Goal: Information Seeking & Learning: Find specific fact

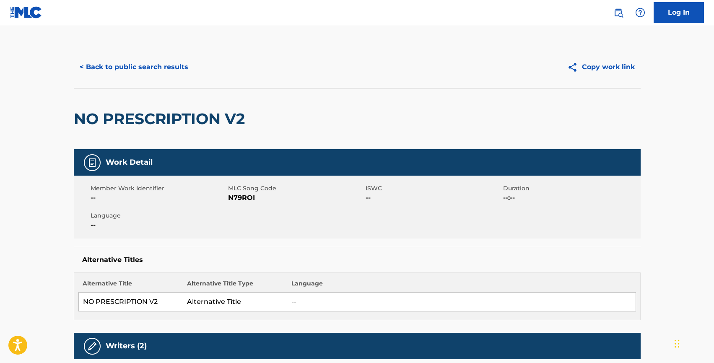
click at [125, 68] on button "< Back to public search results" at bounding box center [134, 67] width 120 height 21
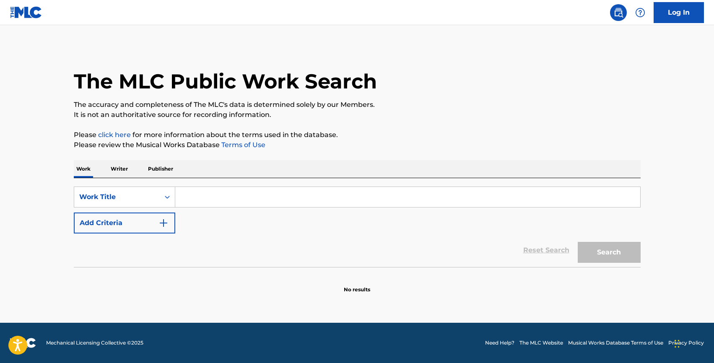
click at [213, 193] on input "Search Form" at bounding box center [407, 197] width 465 height 20
type input "me"
click at [121, 191] on div "Work Title" at bounding box center [117, 197] width 86 height 16
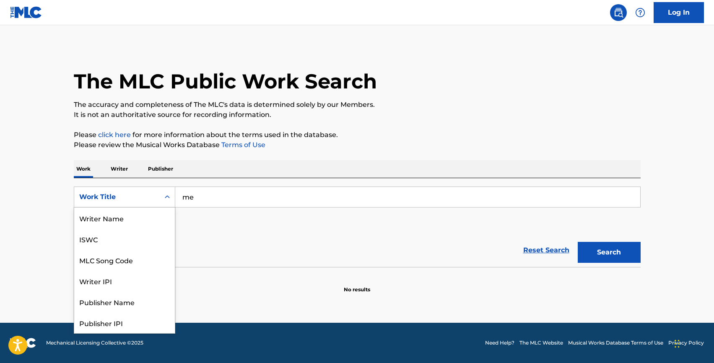
scroll to position [42, 0]
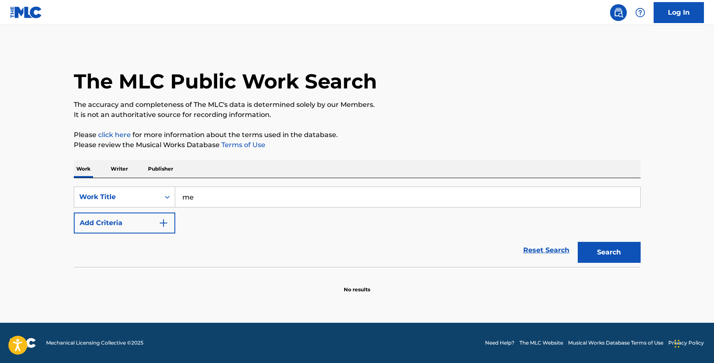
click at [196, 192] on input "me" at bounding box center [407, 197] width 465 height 20
click at [104, 196] on div "Work Title" at bounding box center [116, 197] width 75 height 10
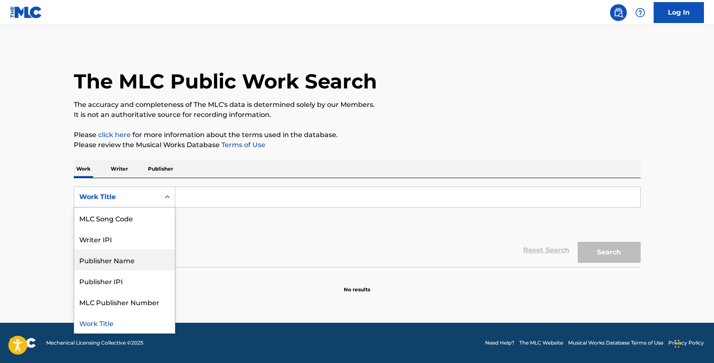
click at [112, 270] on div "Publisher Name" at bounding box center [124, 259] width 101 height 21
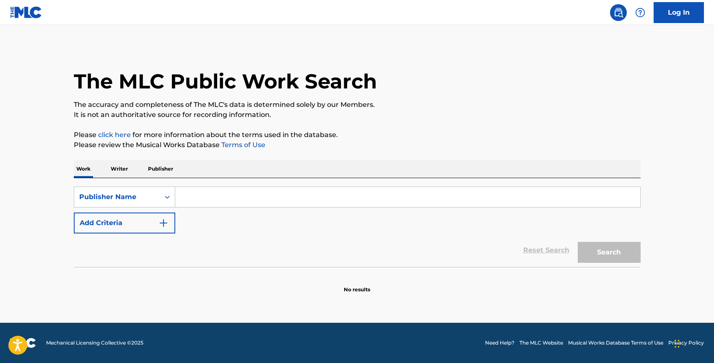
click at [183, 205] on input "Search Form" at bounding box center [407, 197] width 465 height 20
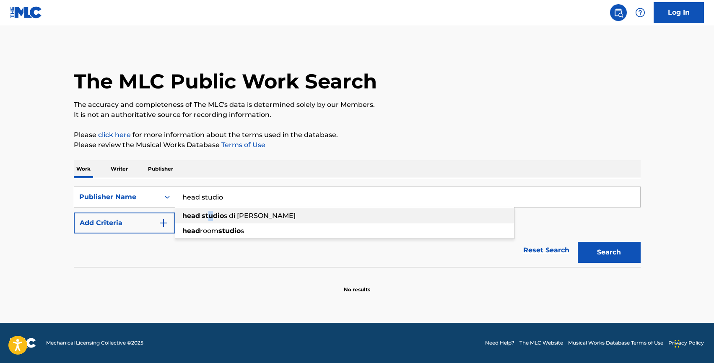
click at [210, 215] on strong "studio" at bounding box center [213, 216] width 22 height 8
click at [592, 248] on button "Search" at bounding box center [609, 252] width 63 height 21
drag, startPoint x: 225, startPoint y: 196, endPoint x: 297, endPoint y: 196, distance: 71.7
click at [297, 196] on input "head studios di [PERSON_NAME]" at bounding box center [407, 197] width 465 height 20
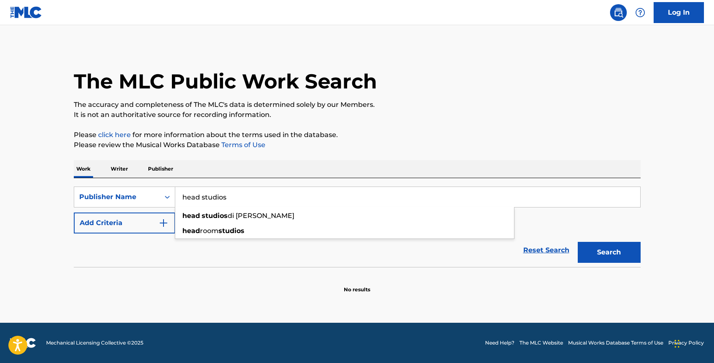
click at [578, 242] on button "Search" at bounding box center [609, 252] width 63 height 21
click at [239, 198] on input "head studios" at bounding box center [407, 197] width 465 height 20
click at [207, 198] on input "head studios" at bounding box center [407, 197] width 465 height 20
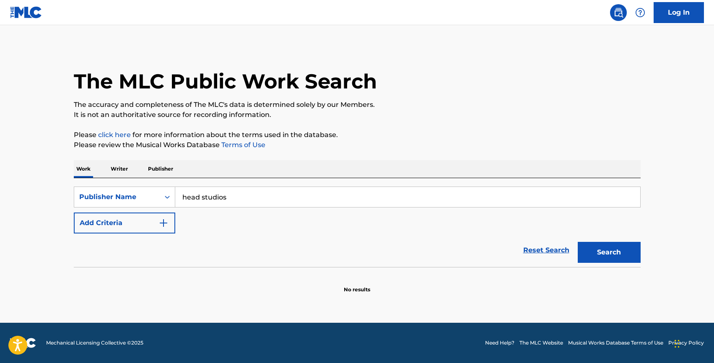
click at [207, 198] on input "head studios" at bounding box center [407, 197] width 465 height 20
click at [231, 199] on input "head studios" at bounding box center [407, 197] width 465 height 20
click at [578, 242] on button "Search" at bounding box center [609, 252] width 63 height 21
click at [201, 200] on input "head studio" at bounding box center [407, 197] width 465 height 20
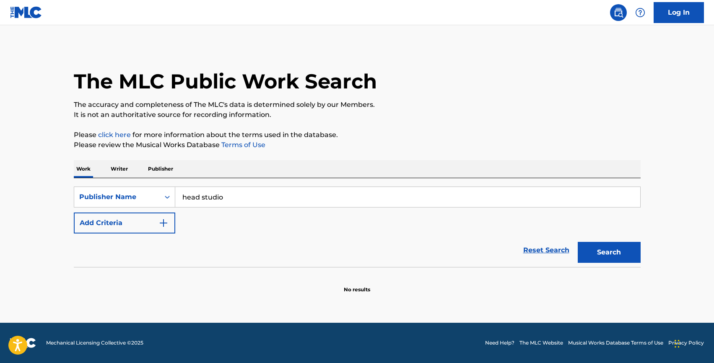
click at [201, 200] on input "head studio" at bounding box center [407, 197] width 465 height 20
type input "l"
type input "[PERSON_NAME]"
click at [578, 242] on button "Search" at bounding box center [609, 252] width 63 height 21
click at [118, 198] on div "Publisher Name" at bounding box center [116, 197] width 75 height 10
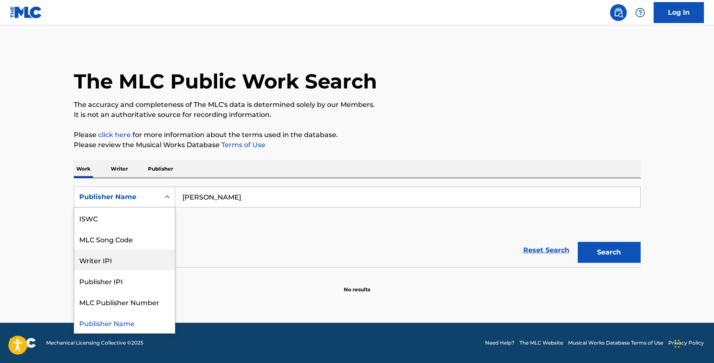
scroll to position [0, 0]
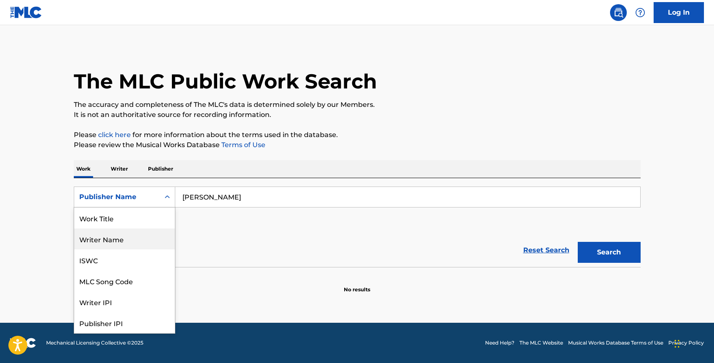
click at [115, 244] on div "Writer Name" at bounding box center [124, 239] width 101 height 21
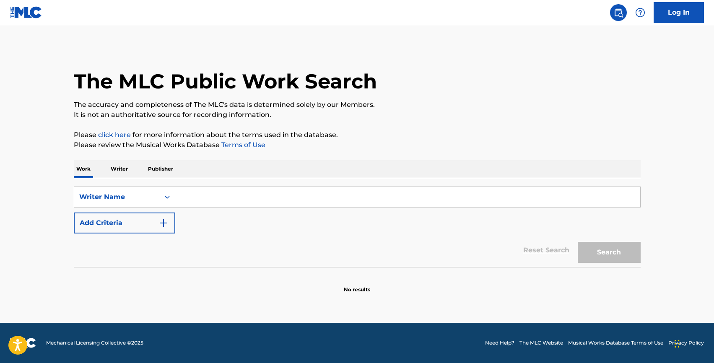
click at [205, 195] on input "Search Form" at bounding box center [407, 197] width 465 height 20
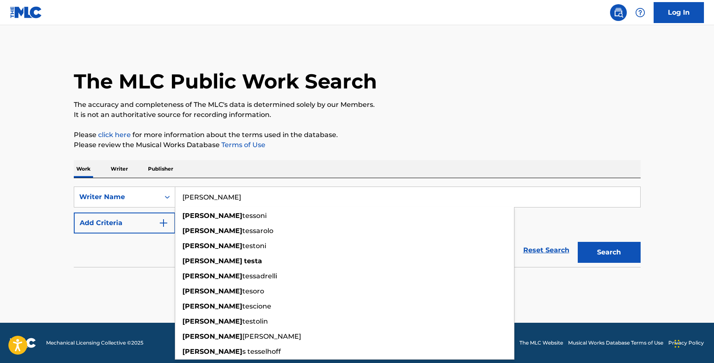
type input "[PERSON_NAME]"
click at [578, 242] on button "Search" at bounding box center [609, 252] width 63 height 21
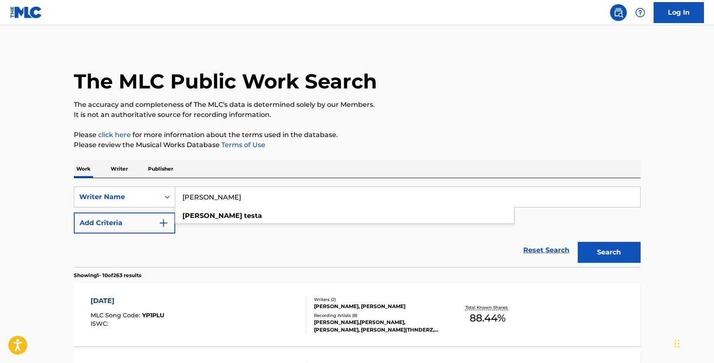
click at [99, 251] on div "Reset Search Search" at bounding box center [357, 251] width 567 height 34
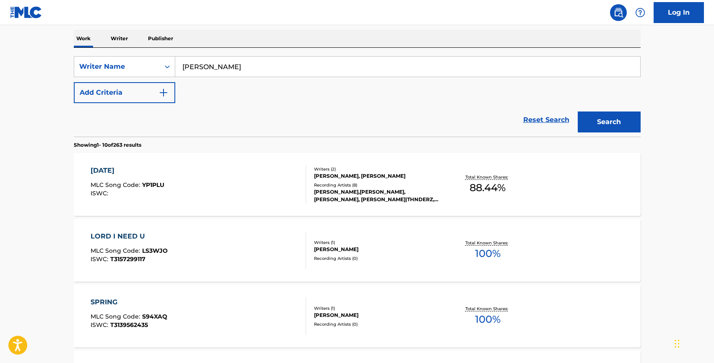
scroll to position [141, 0]
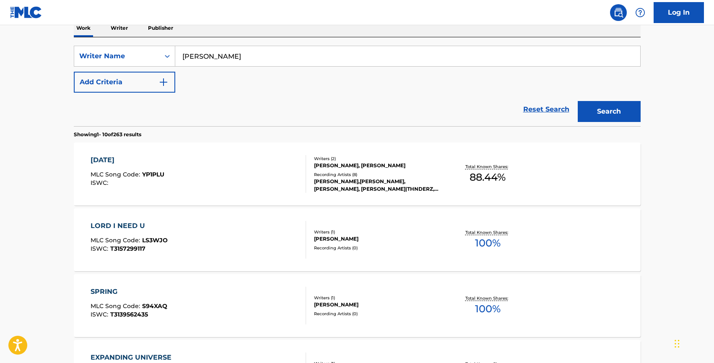
click at [107, 234] on div "LORD I NEED U MLC Song Code : LS3WJO ISWC : T3157299117" at bounding box center [129, 240] width 77 height 38
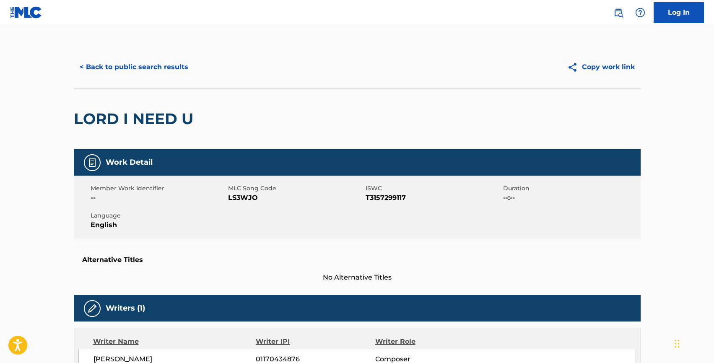
click at [117, 73] on button "< Back to public search results" at bounding box center [134, 67] width 120 height 21
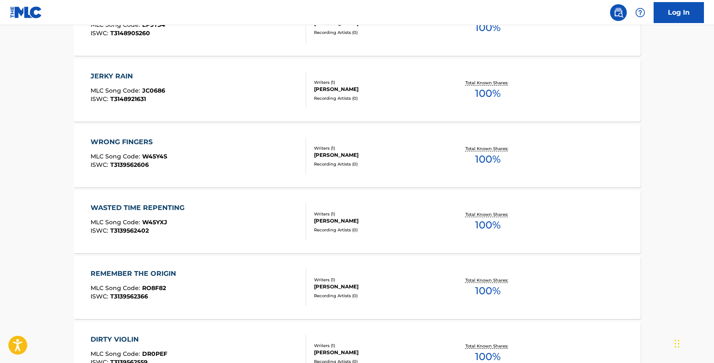
scroll to position [663, 0]
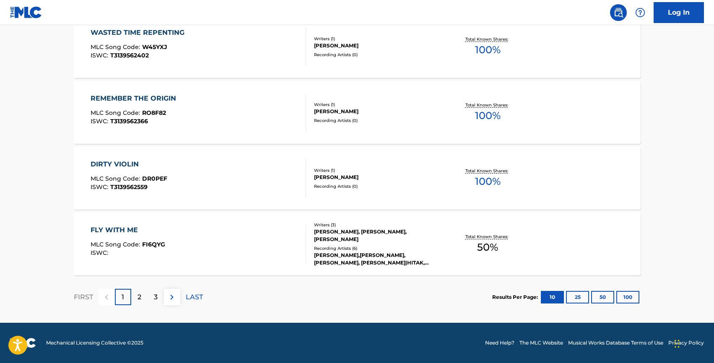
click at [141, 295] on div "2" at bounding box center [139, 297] width 16 height 16
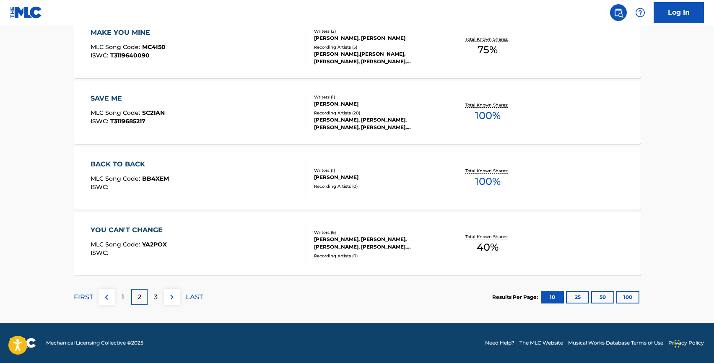
click at [123, 295] on p "1" at bounding box center [123, 297] width 3 height 10
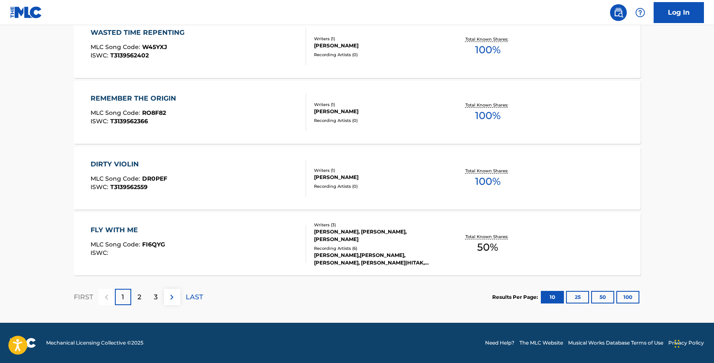
click at [152, 298] on div "3" at bounding box center [156, 297] width 16 height 16
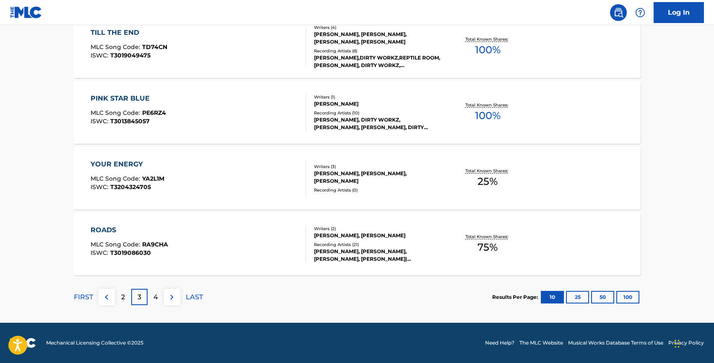
click at [107, 229] on div "ROADS" at bounding box center [130, 230] width 78 height 10
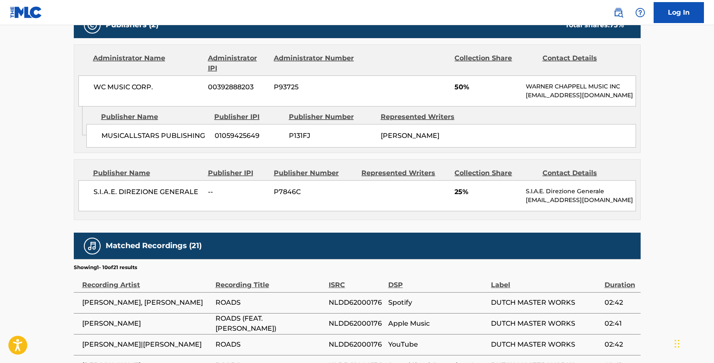
scroll to position [416, 0]
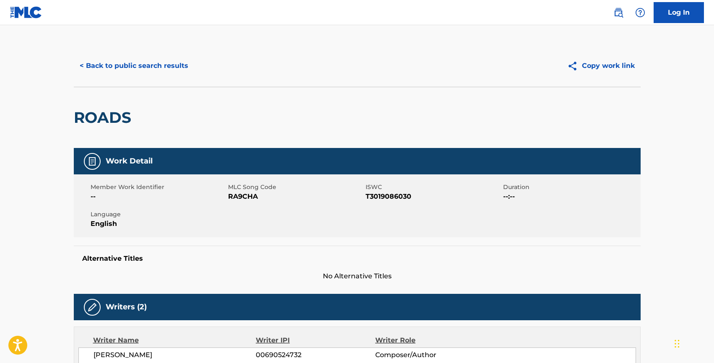
click at [105, 65] on button "< Back to public search results" at bounding box center [134, 65] width 120 height 21
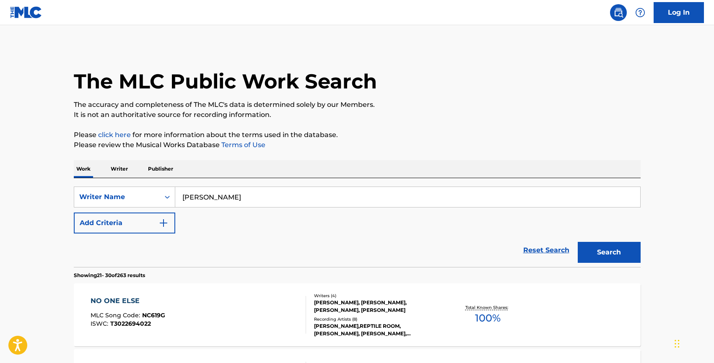
click at [220, 200] on input "[PERSON_NAME]" at bounding box center [407, 197] width 465 height 20
type input "[PERSON_NAME]"
click at [578, 242] on button "Search" at bounding box center [609, 252] width 63 height 21
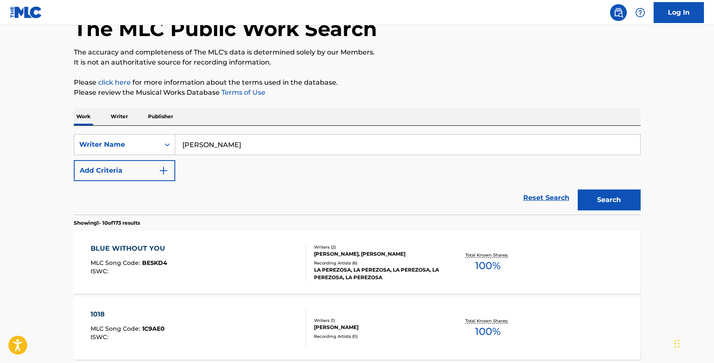
scroll to position [53, 0]
click at [107, 249] on div "BLUE WITHOUT YOU" at bounding box center [130, 248] width 79 height 10
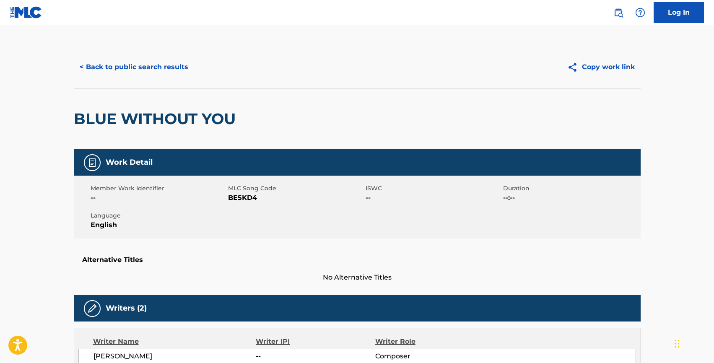
click at [115, 70] on button "< Back to public search results" at bounding box center [134, 67] width 120 height 21
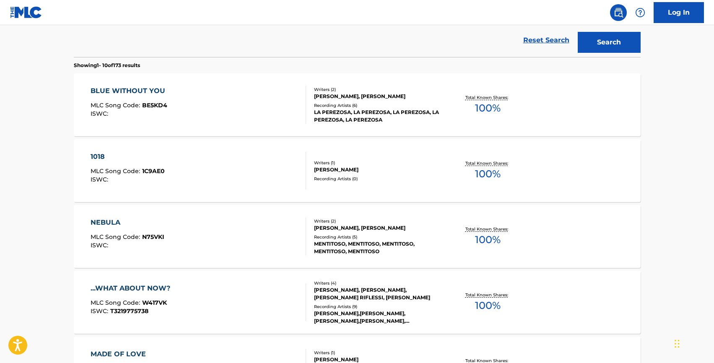
scroll to position [226, 0]
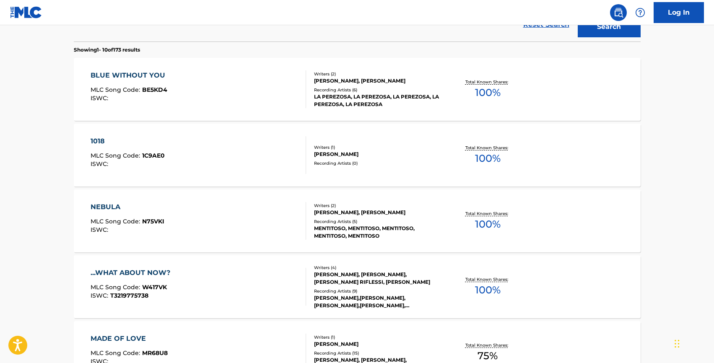
click at [94, 206] on div "NEBULA" at bounding box center [128, 207] width 74 height 10
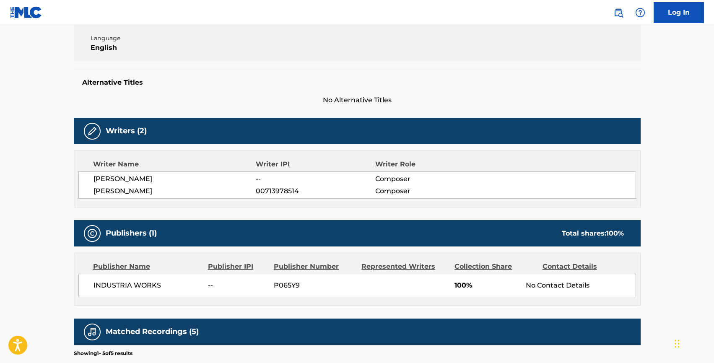
scroll to position [180, 0]
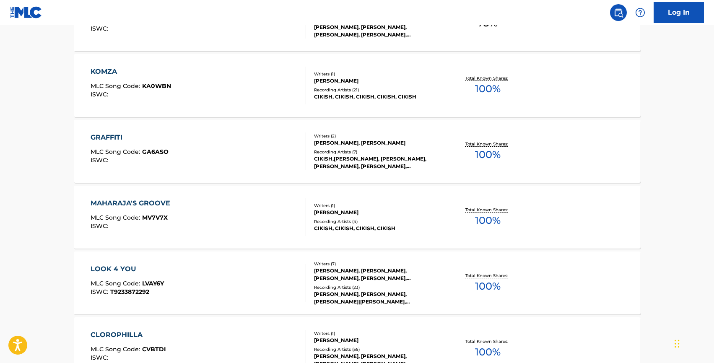
scroll to position [663, 0]
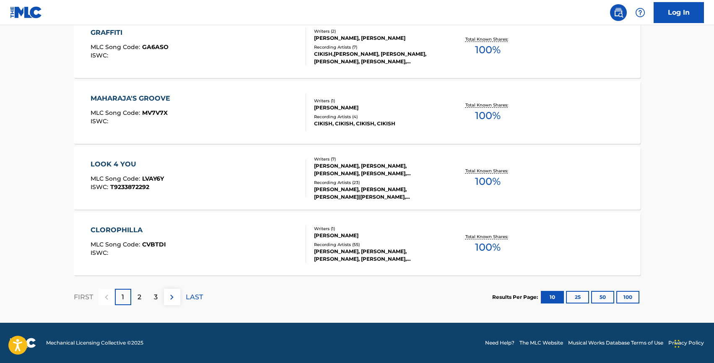
click at [144, 299] on div "2" at bounding box center [139, 297] width 16 height 16
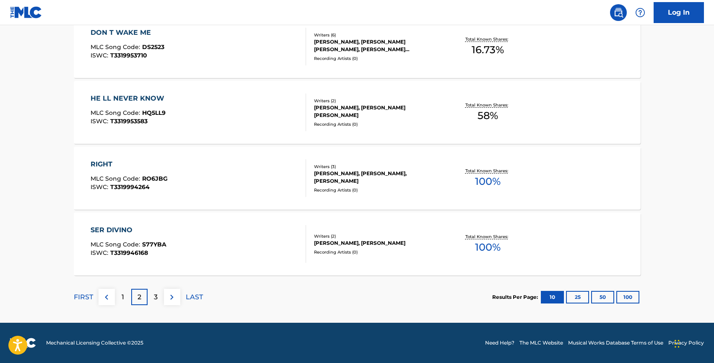
click at [123, 230] on div "SER DIVINO" at bounding box center [129, 230] width 76 height 10
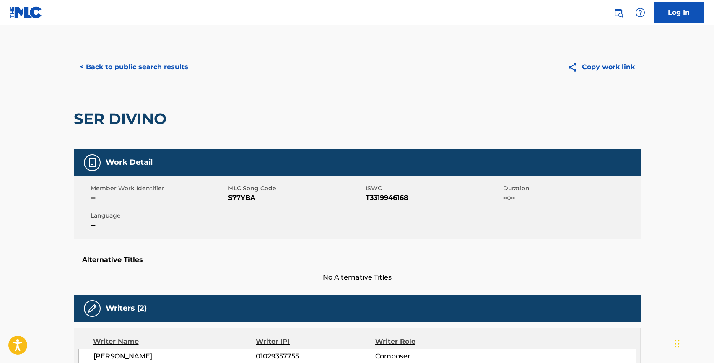
click at [110, 62] on button "< Back to public search results" at bounding box center [134, 67] width 120 height 21
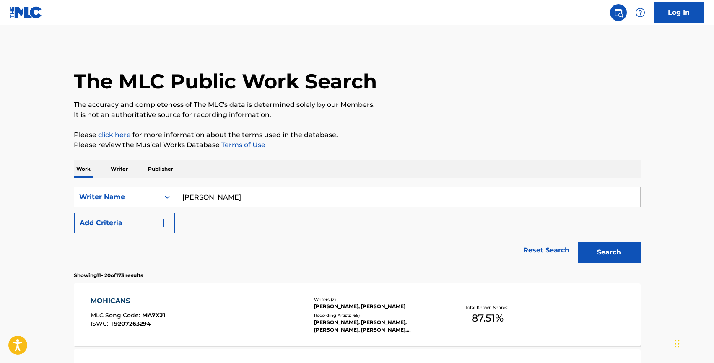
scroll to position [663, 0]
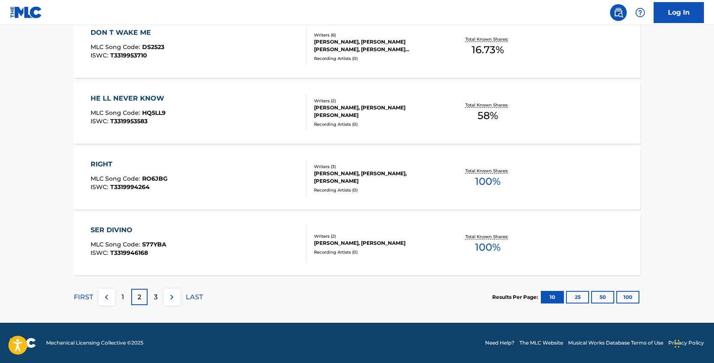
click at [109, 164] on div "RIGHT" at bounding box center [129, 164] width 77 height 10
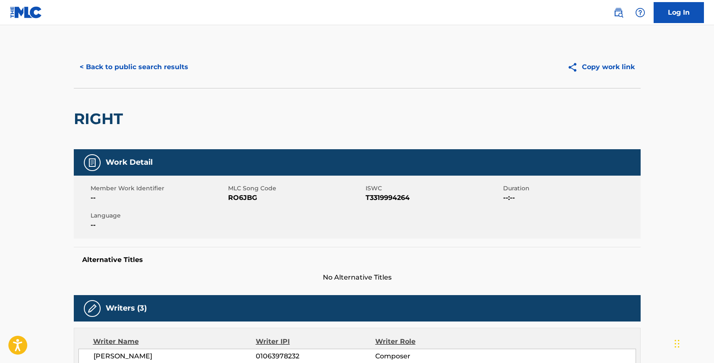
click at [101, 59] on button "< Back to public search results" at bounding box center [134, 67] width 120 height 21
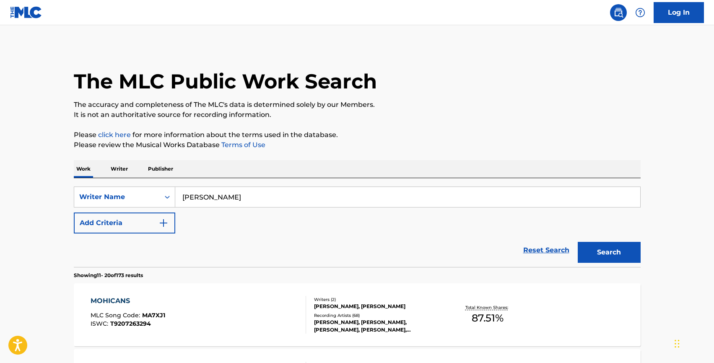
scroll to position [663, 0]
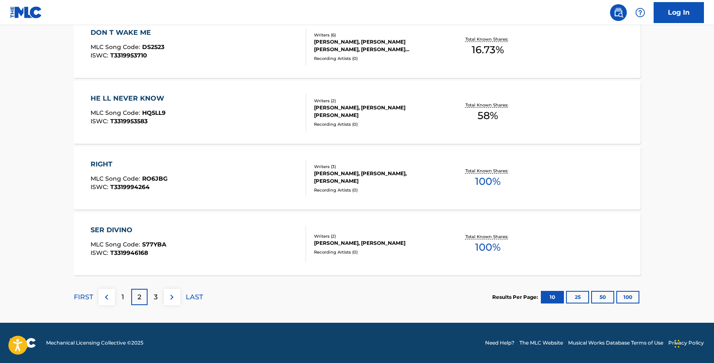
click at [161, 301] on div "3" at bounding box center [156, 297] width 16 height 16
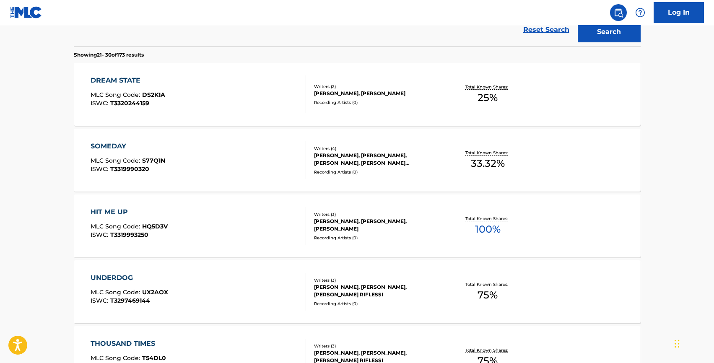
scroll to position [0, 0]
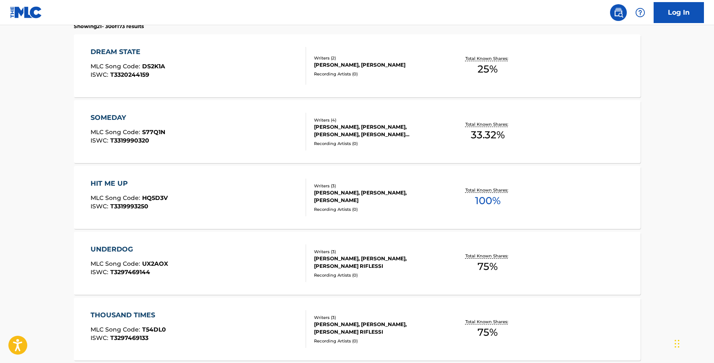
click at [105, 176] on div "HIT ME UP MLC Song Code : HQ5D3V ISWC : T3319993250 Writers ( 3 ) [PERSON_NAME]…" at bounding box center [357, 197] width 567 height 63
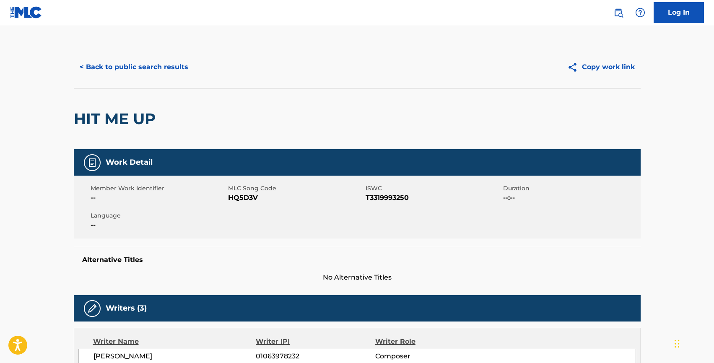
click at [100, 68] on button "< Back to public search results" at bounding box center [134, 67] width 120 height 21
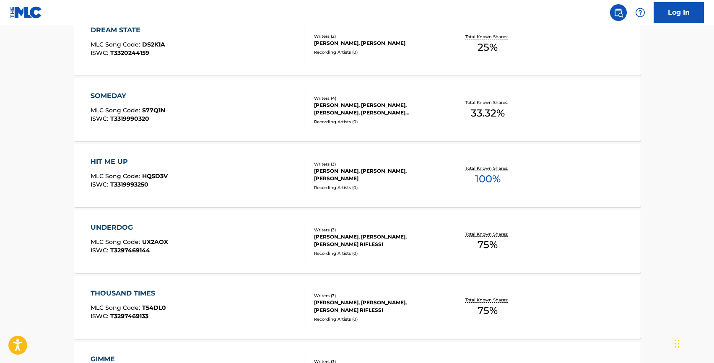
click at [106, 224] on div "UNDERDOG" at bounding box center [130, 228] width 78 height 10
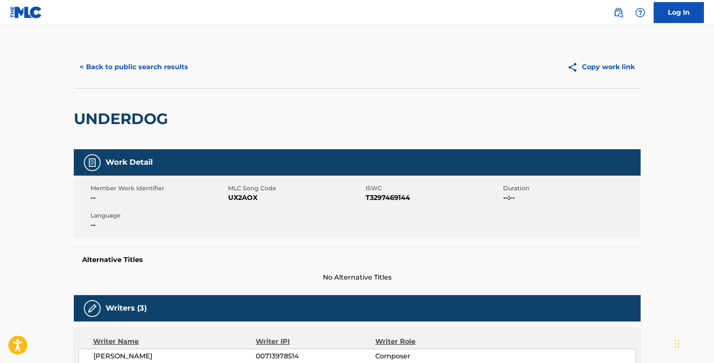
click at [106, 62] on button "< Back to public search results" at bounding box center [134, 67] width 120 height 21
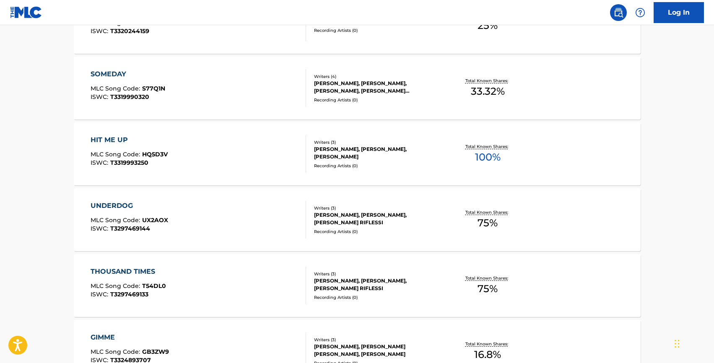
click at [117, 71] on div "SOMEDAY" at bounding box center [128, 74] width 75 height 10
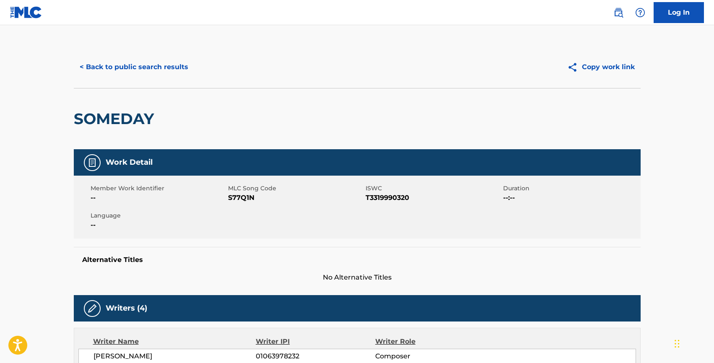
click at [118, 66] on button "< Back to public search results" at bounding box center [134, 67] width 120 height 21
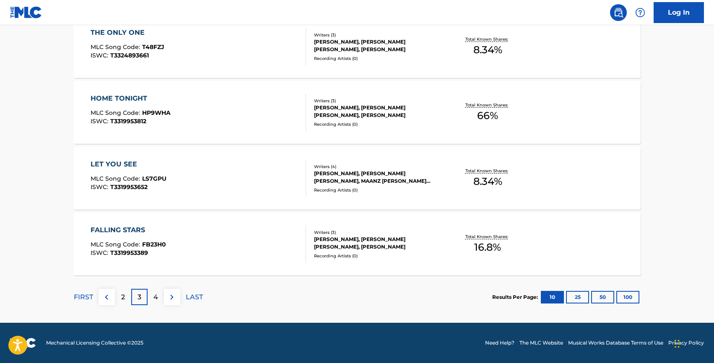
click at [154, 298] on p "4" at bounding box center [155, 297] width 5 height 10
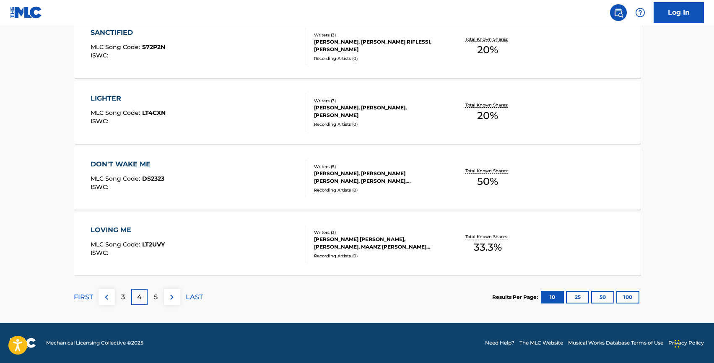
click at [106, 160] on div "DON'T WAKE ME" at bounding box center [128, 164] width 74 height 10
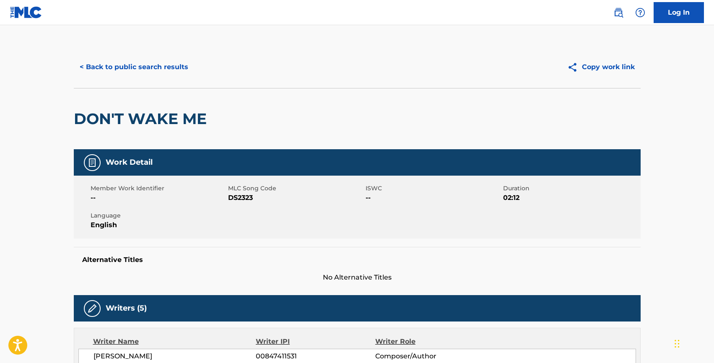
click at [117, 71] on button "< Back to public search results" at bounding box center [134, 67] width 120 height 21
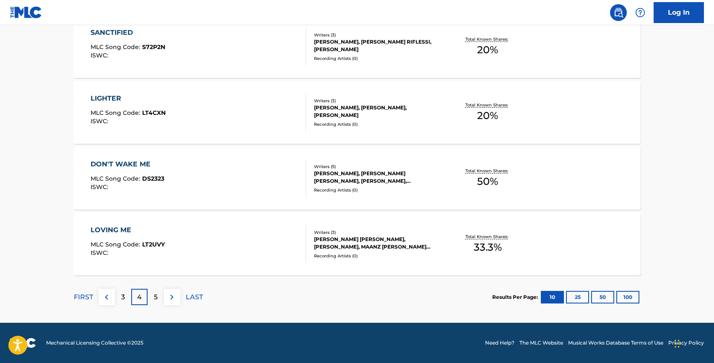
click at [152, 294] on div "5" at bounding box center [156, 297] width 16 height 16
